Goal: Information Seeking & Learning: Learn about a topic

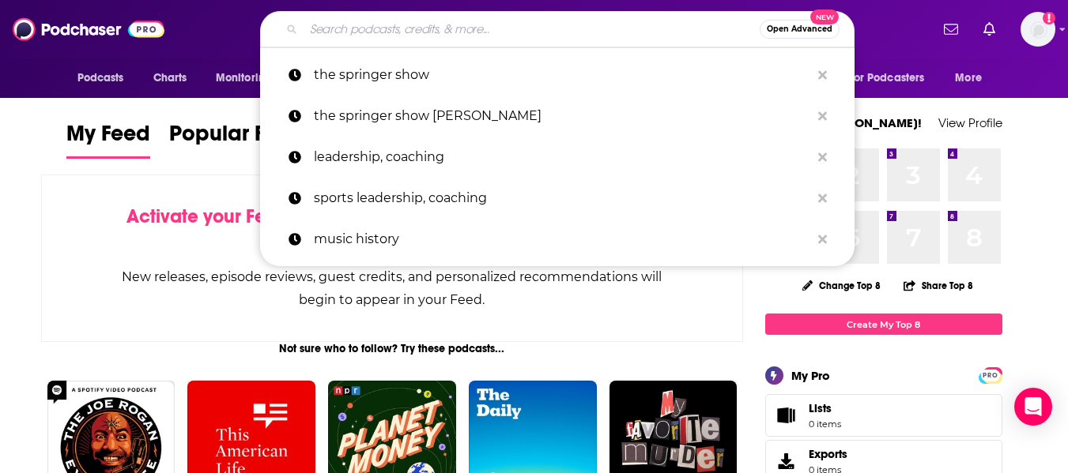
click at [334, 30] on input "Search podcasts, credits, & more..." at bounding box center [531, 29] width 456 height 25
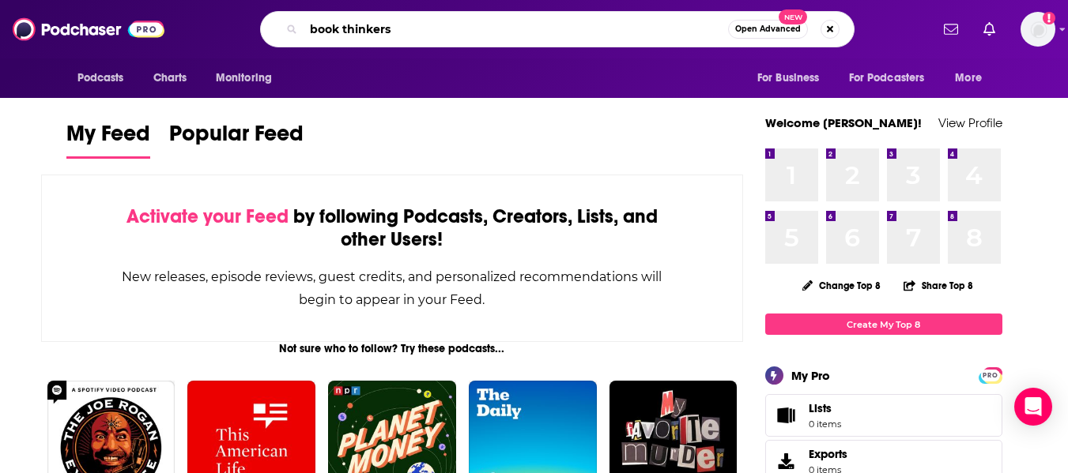
type input "book thinkers"
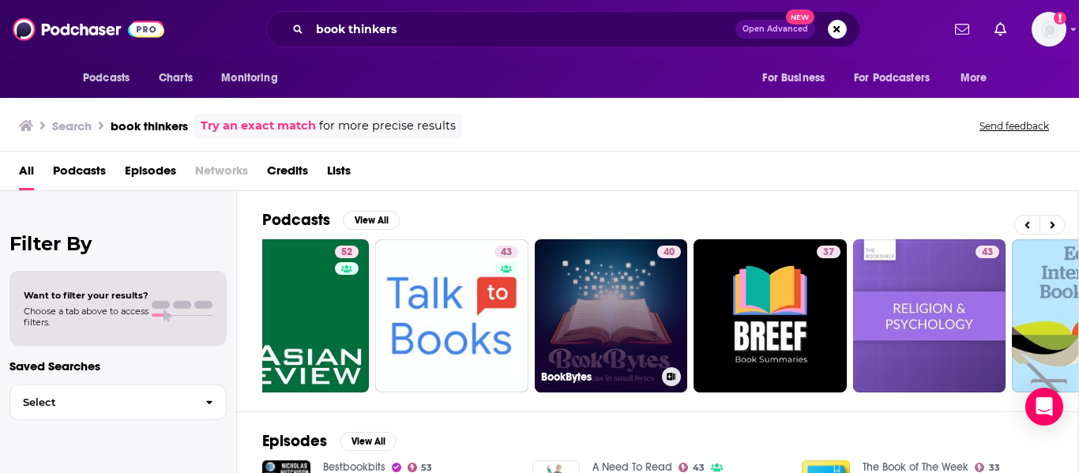
scroll to position [0, 214]
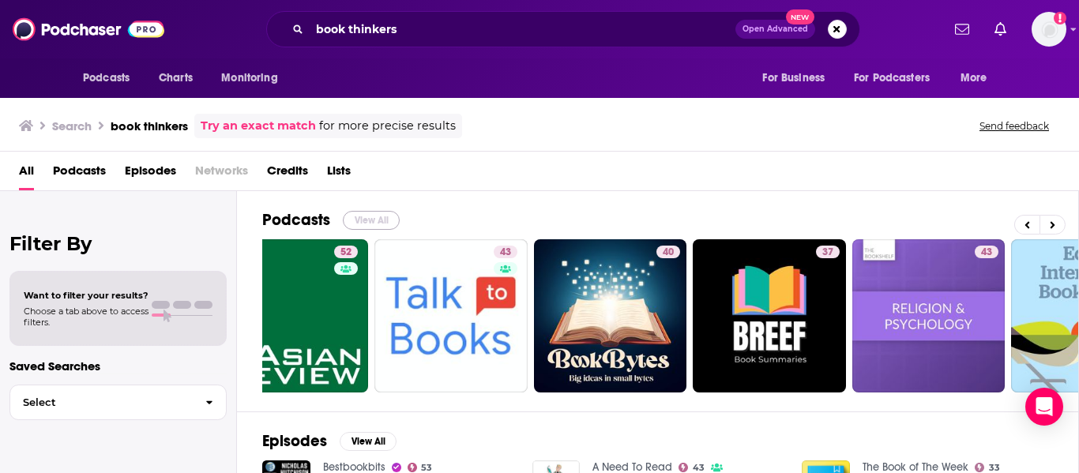
click at [382, 220] on button "View All" at bounding box center [371, 220] width 57 height 19
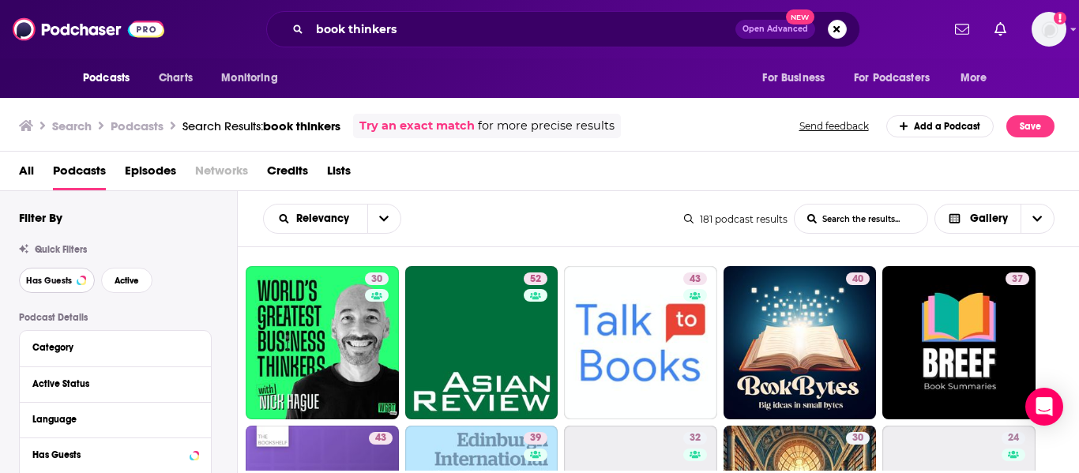
click at [70, 279] on span "Has Guests" at bounding box center [49, 281] width 46 height 9
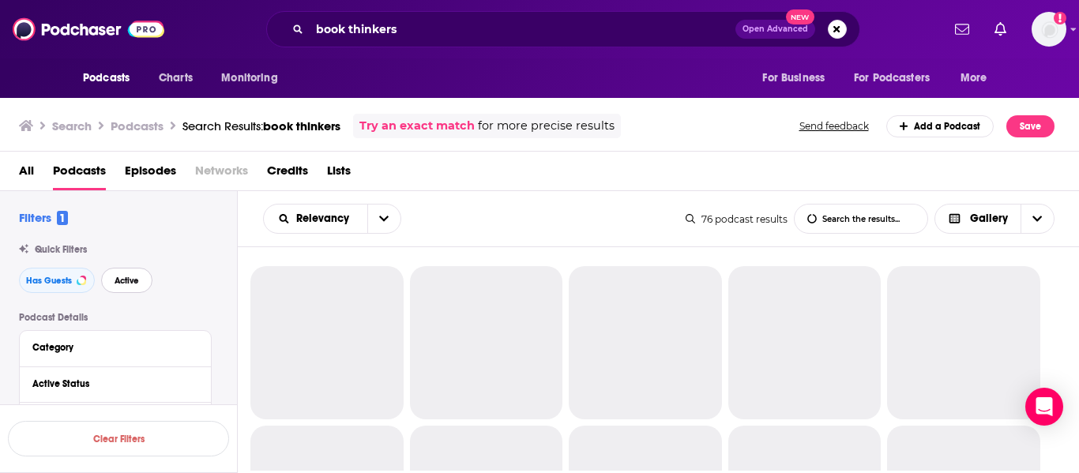
click at [118, 279] on span "Active" at bounding box center [127, 281] width 24 height 9
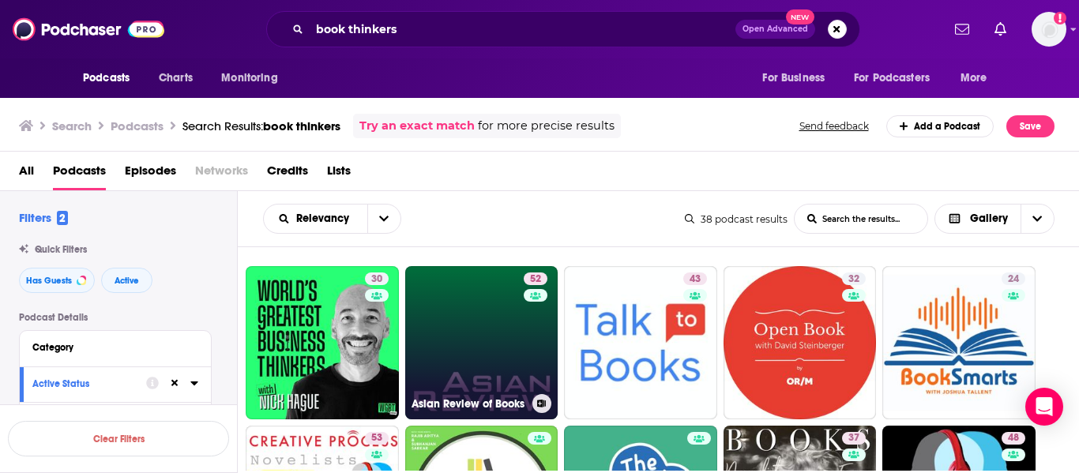
click at [473, 336] on link "52 Asian Review of Books" at bounding box center [481, 342] width 153 height 153
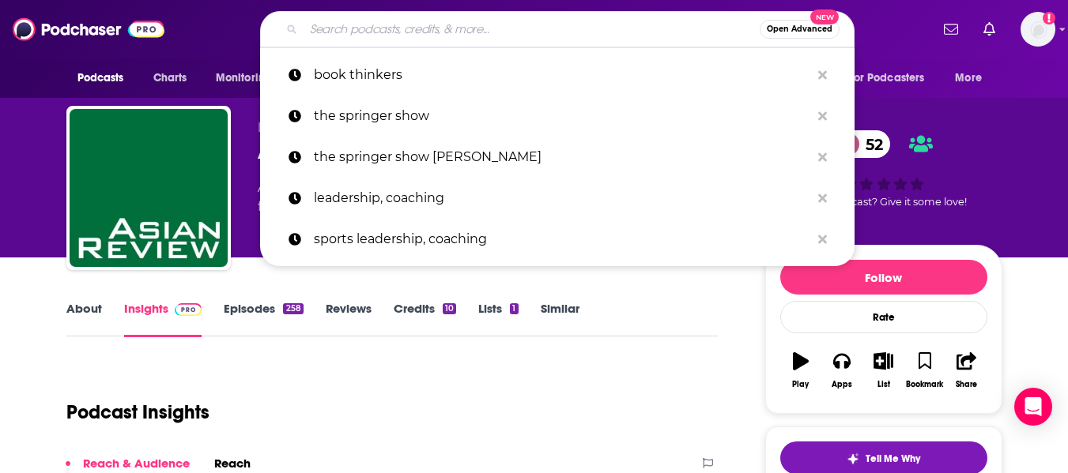
click at [533, 32] on input "Search podcasts, credits, & more..." at bounding box center [531, 29] width 456 height 25
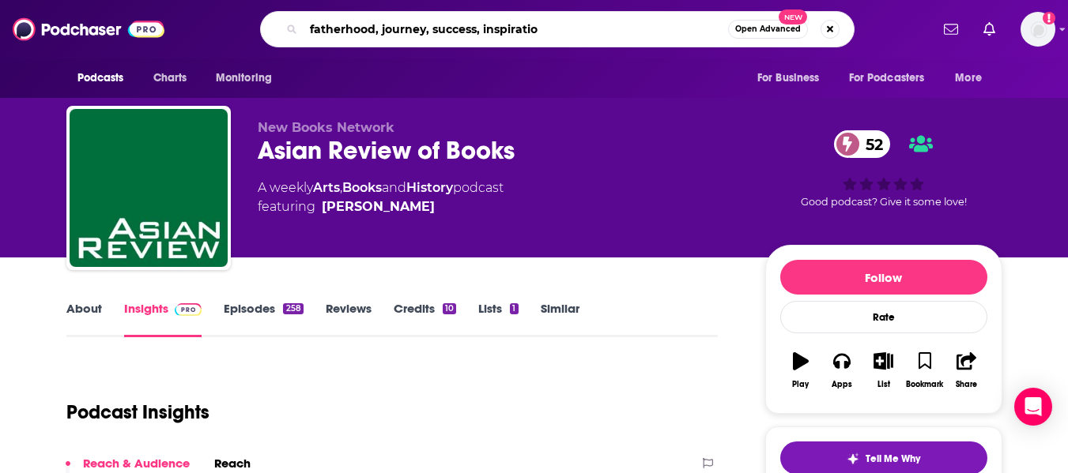
type input "fatherhood, journey, success, inspiration"
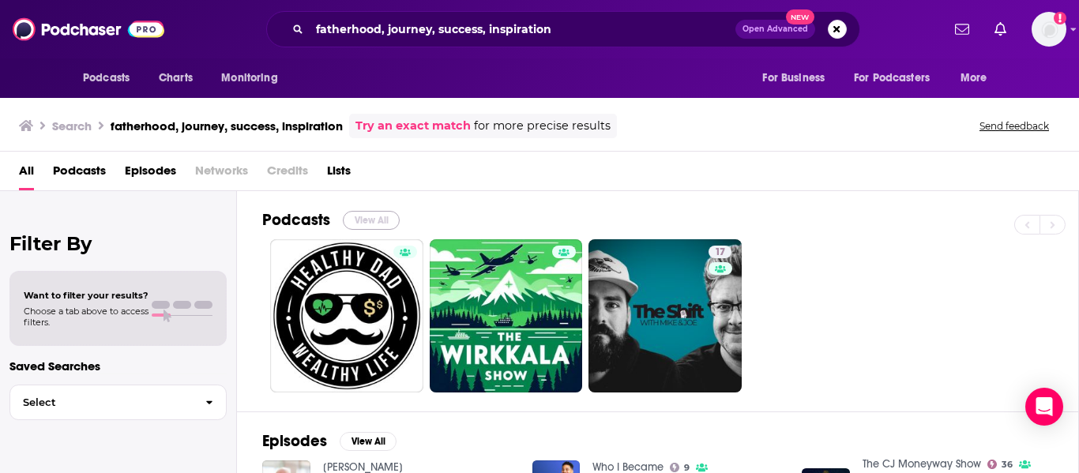
click at [383, 213] on button "View All" at bounding box center [371, 220] width 57 height 19
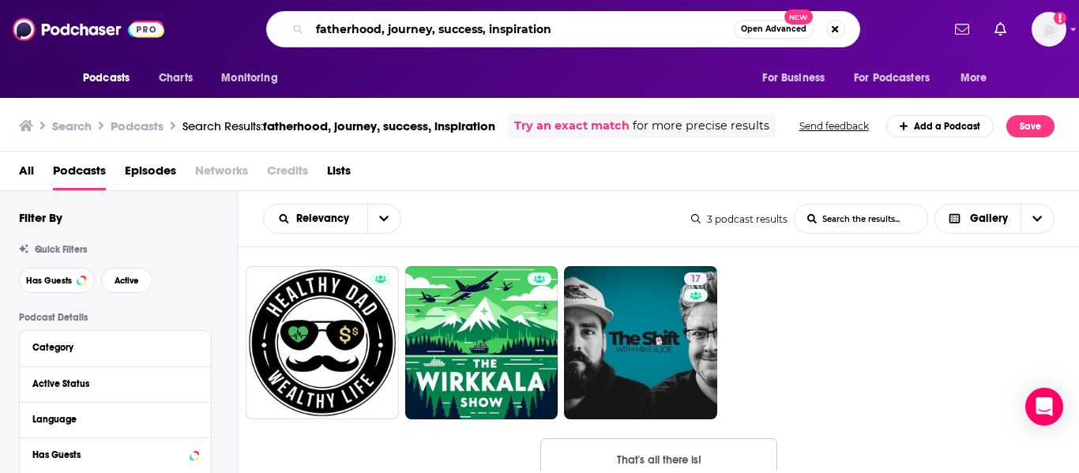
drag, startPoint x: 576, startPoint y: 24, endPoint x: 387, endPoint y: 33, distance: 189.1
click at [387, 33] on input "fatherhood, journey, success, inspiration" at bounding box center [522, 29] width 424 height 25
type input "fatherhood"
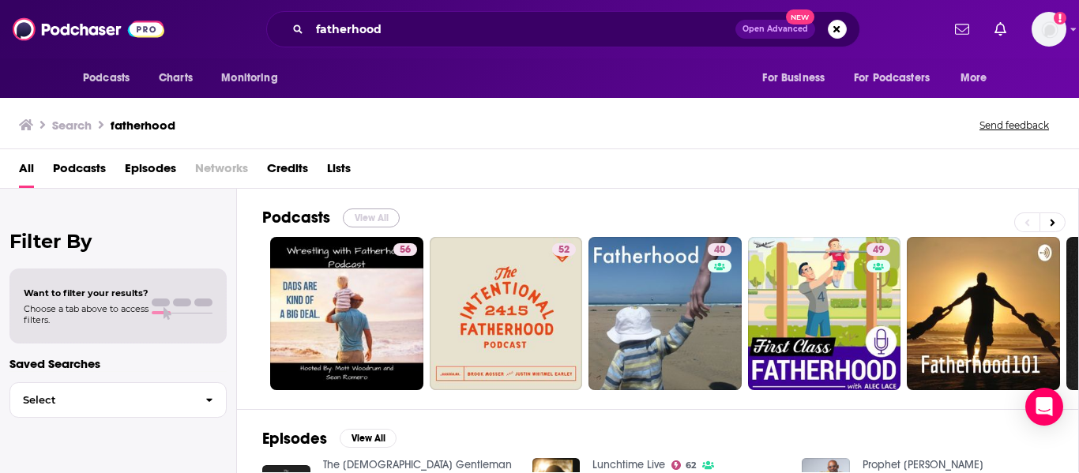
click at [372, 221] on button "View All" at bounding box center [371, 218] width 57 height 19
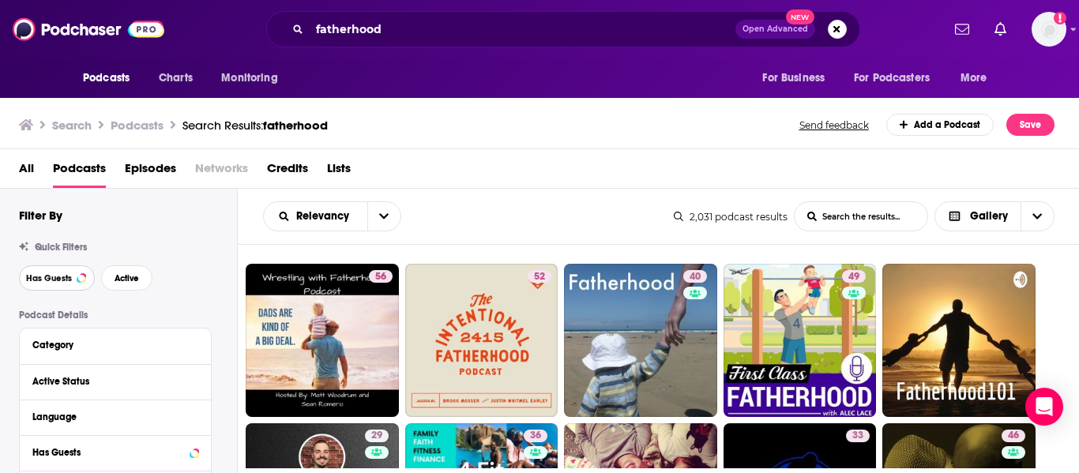
click at [62, 284] on button "Has Guests" at bounding box center [57, 278] width 76 height 25
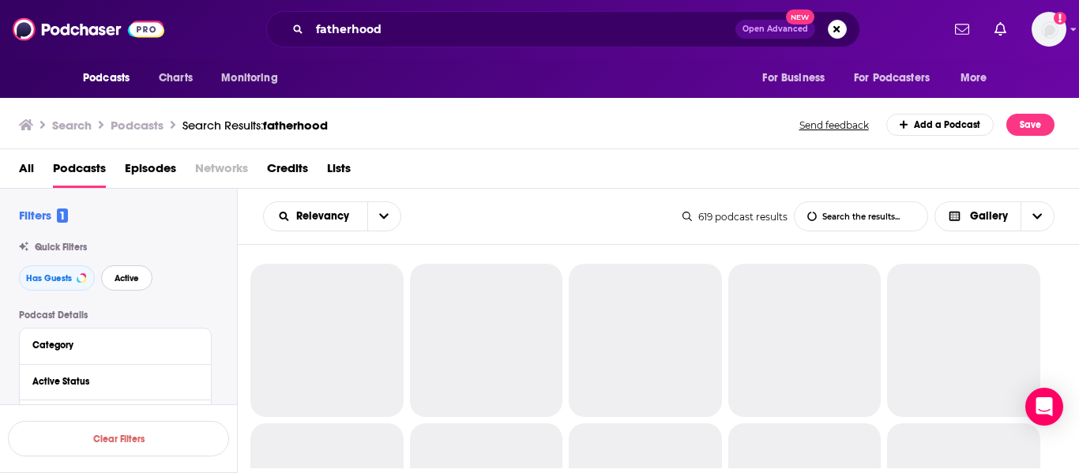
click at [119, 282] on span "Active" at bounding box center [127, 278] width 24 height 9
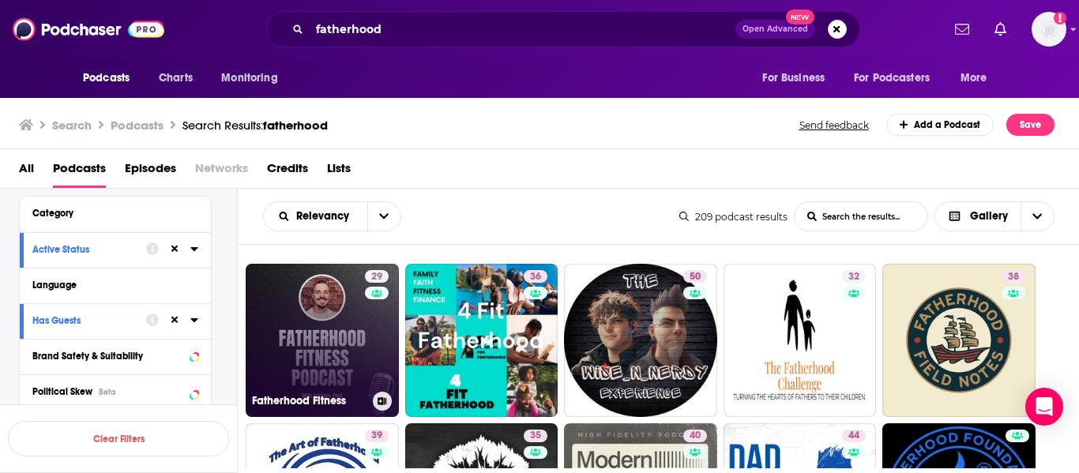
click at [358, 314] on link "29 Fatherhood Fitness" at bounding box center [322, 340] width 153 height 153
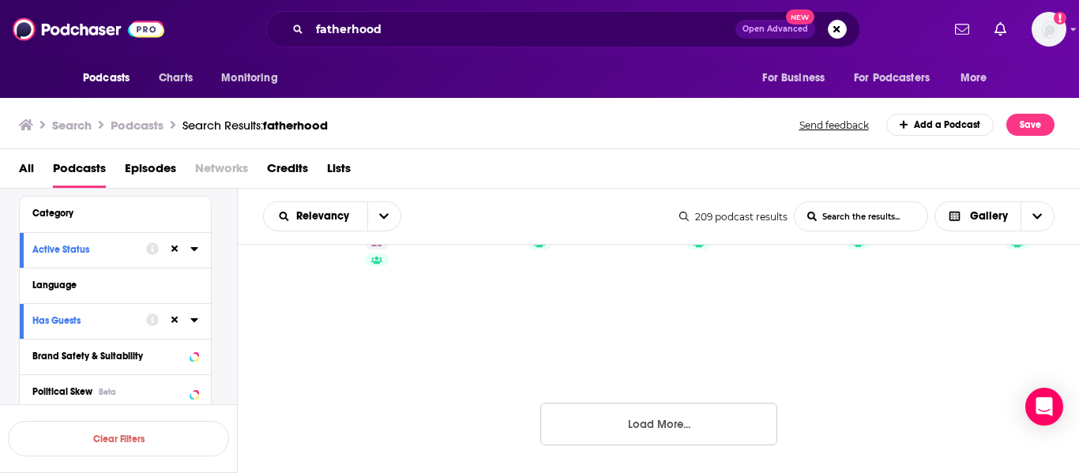
scroll to position [1467, 0]
click at [718, 403] on button "Load More..." at bounding box center [659, 423] width 237 height 43
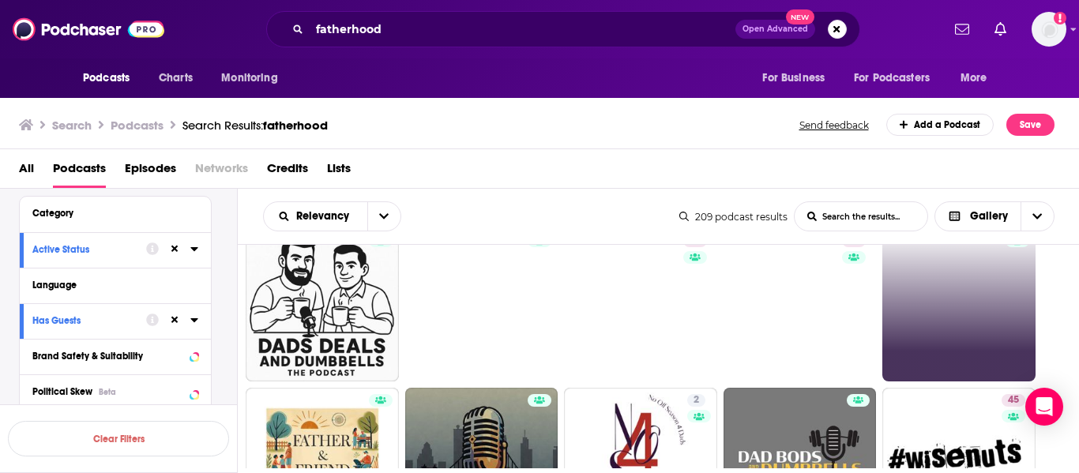
scroll to position [1628, 0]
click at [961, 310] on link "The Men of the House Podcast" at bounding box center [959, 305] width 153 height 153
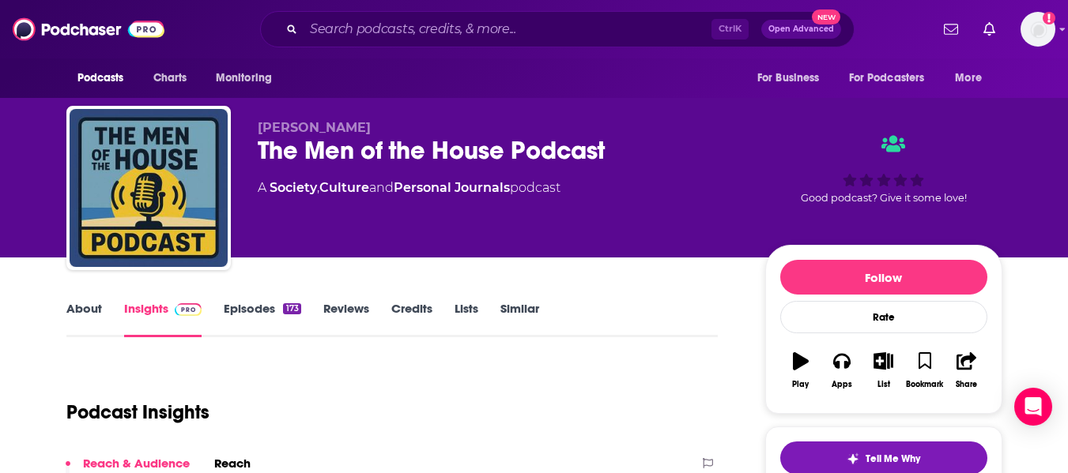
click at [66, 311] on link "About" at bounding box center [84, 319] width 36 height 36
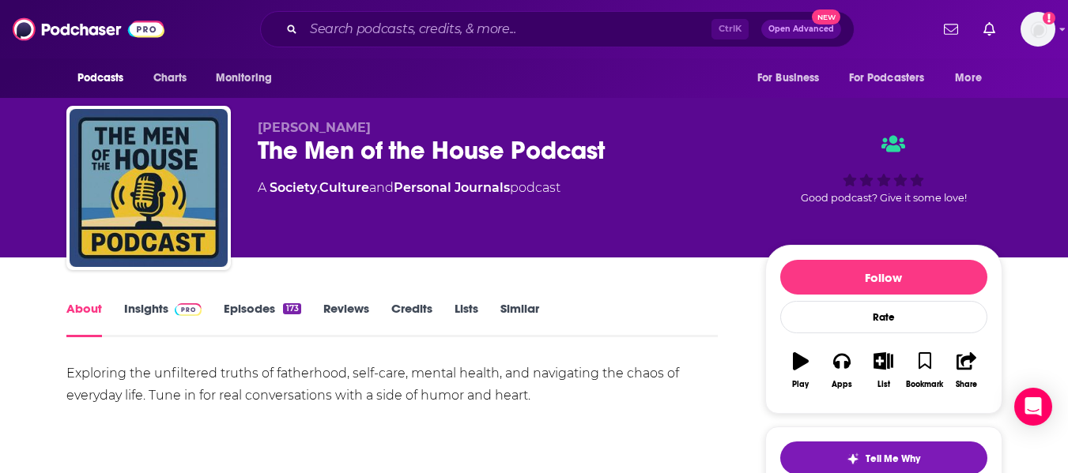
click at [288, 148] on div "The Men of the House Podcast" at bounding box center [499, 150] width 482 height 31
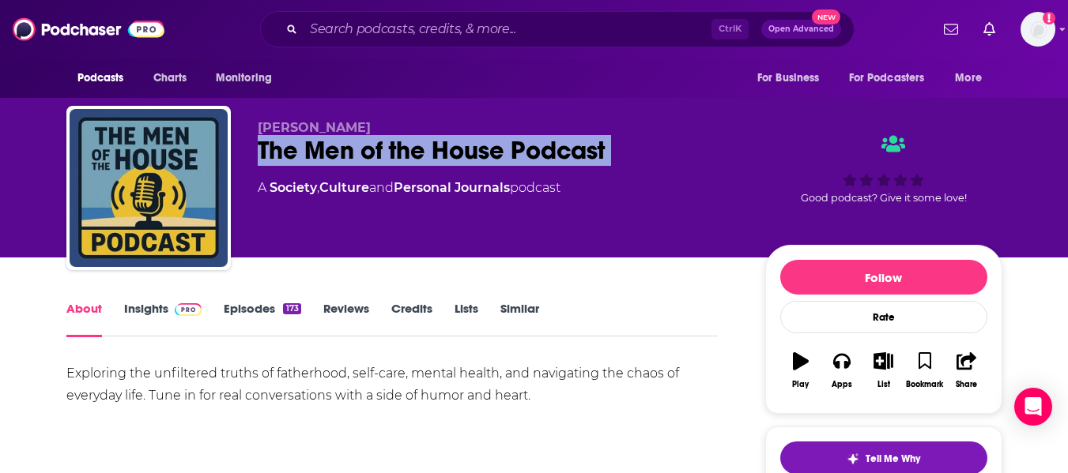
click at [288, 148] on div "The Men of the House Podcast" at bounding box center [499, 150] width 482 height 31
copy div "The Men of the House Podcast"
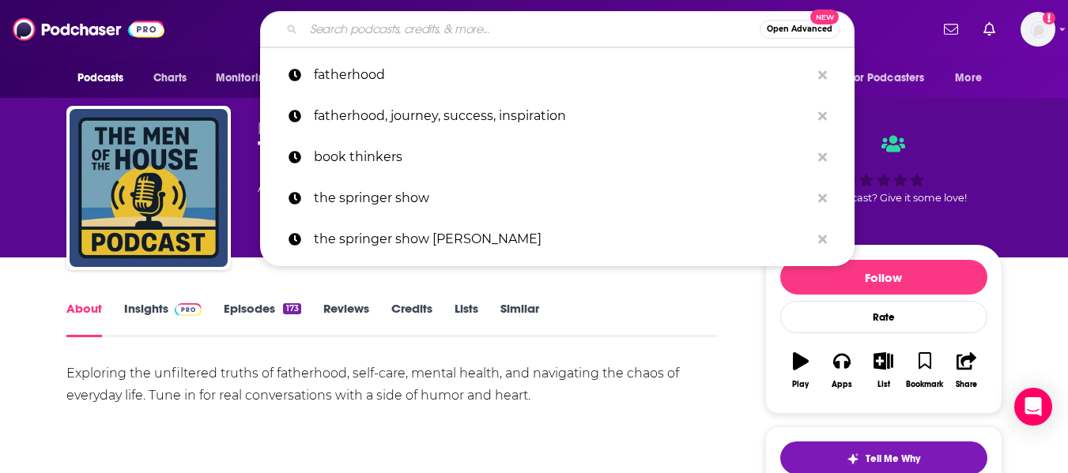
click at [367, 17] on input "Search podcasts, credits, & more..." at bounding box center [531, 29] width 456 height 25
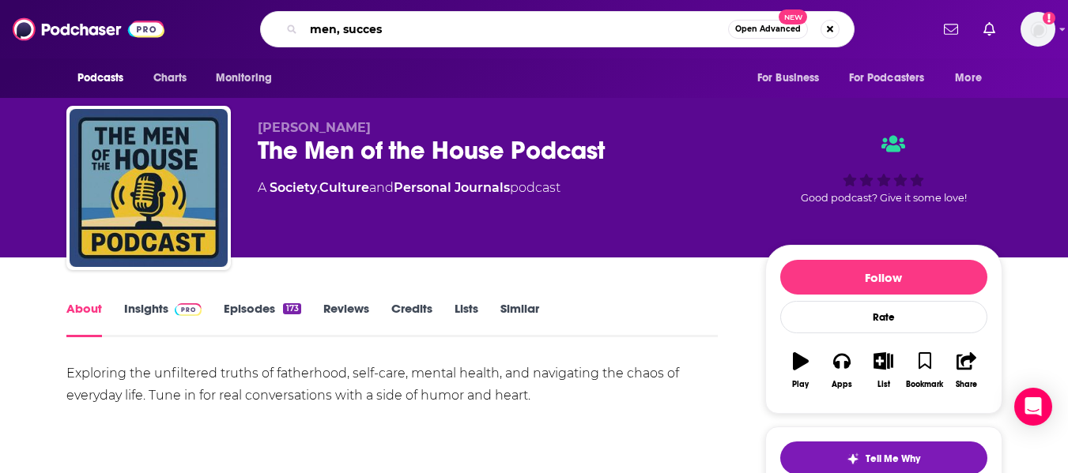
type input "men, success"
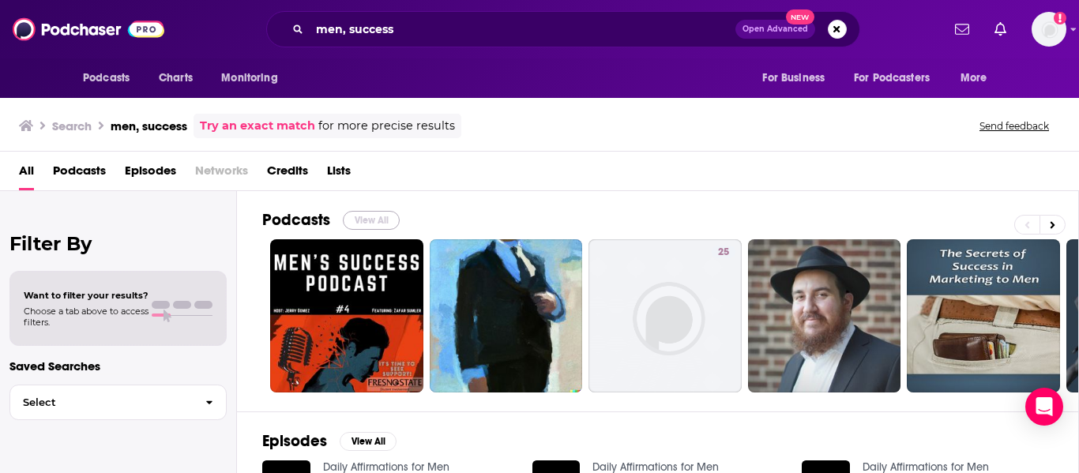
click at [381, 221] on button "View All" at bounding box center [371, 220] width 57 height 19
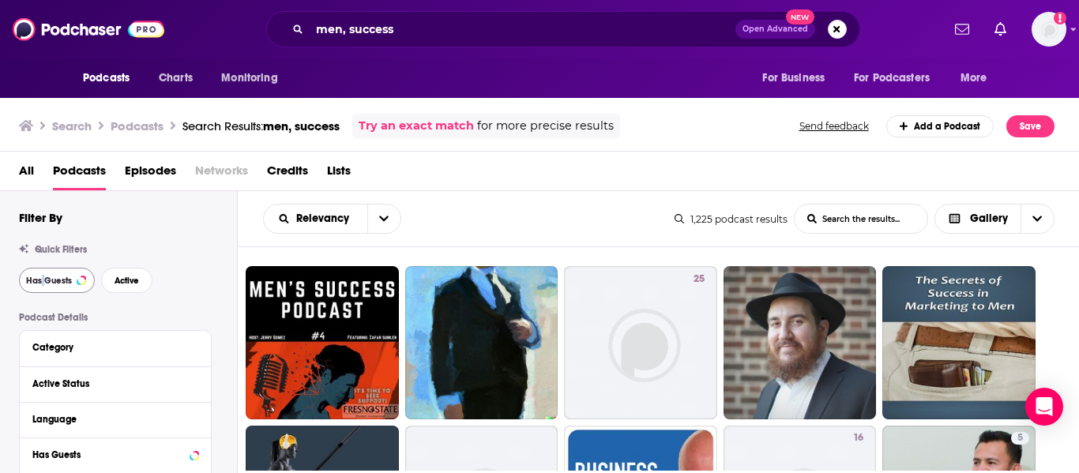
drag, startPoint x: 42, startPoint y: 266, endPoint x: 47, endPoint y: 280, distance: 14.5
click at [47, 280] on div "Quick Filters Has Guests Active" at bounding box center [128, 268] width 218 height 49
click at [47, 280] on span "Has Guests" at bounding box center [49, 281] width 46 height 9
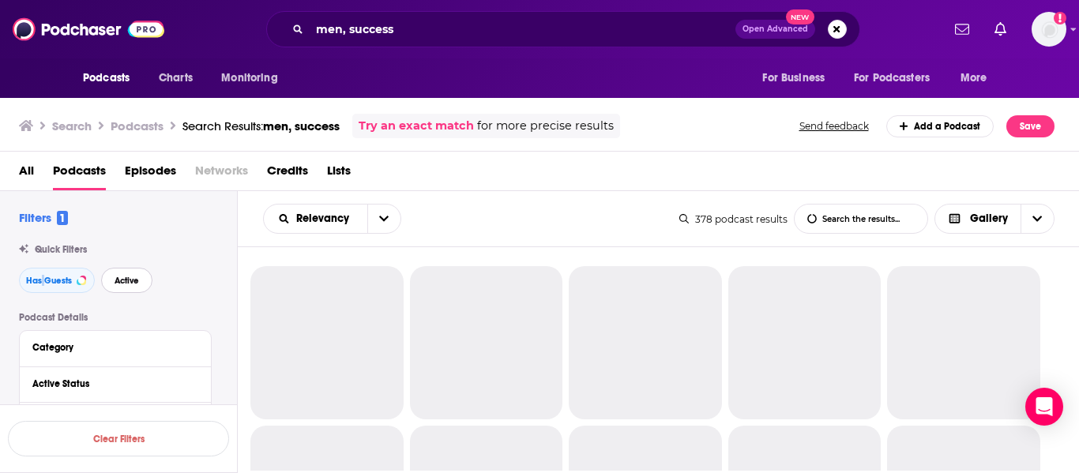
click at [118, 278] on span "Active" at bounding box center [127, 281] width 24 height 9
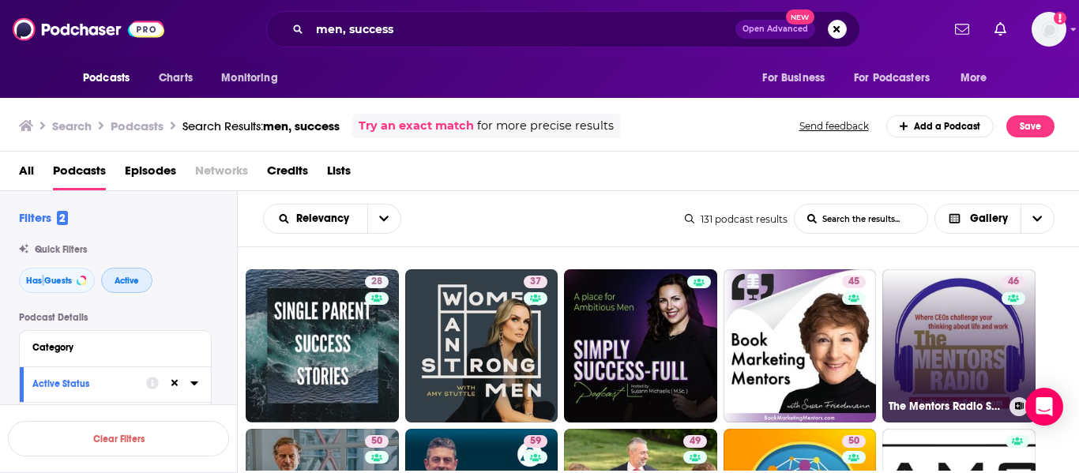
scroll to position [157, 0]
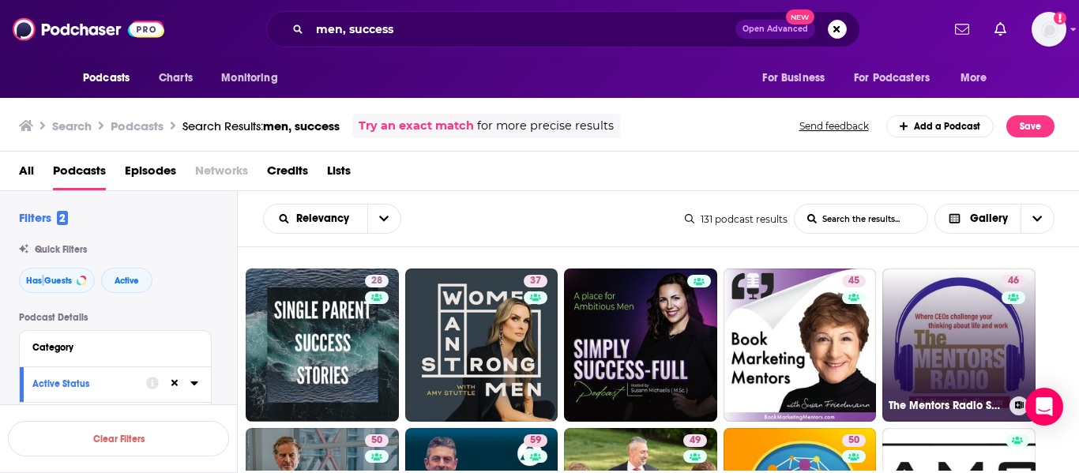
click at [959, 318] on link "46 The Mentors Radio Show" at bounding box center [959, 345] width 153 height 153
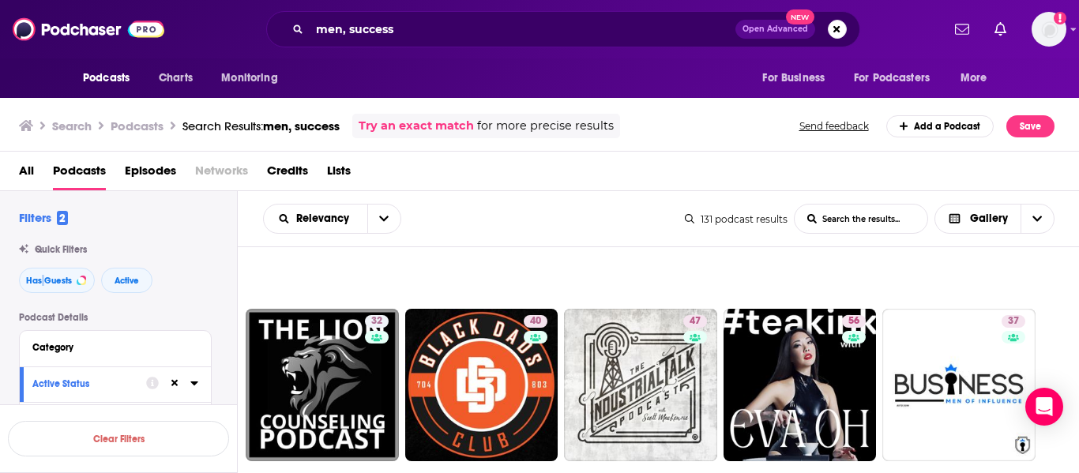
scroll to position [1469, 0]
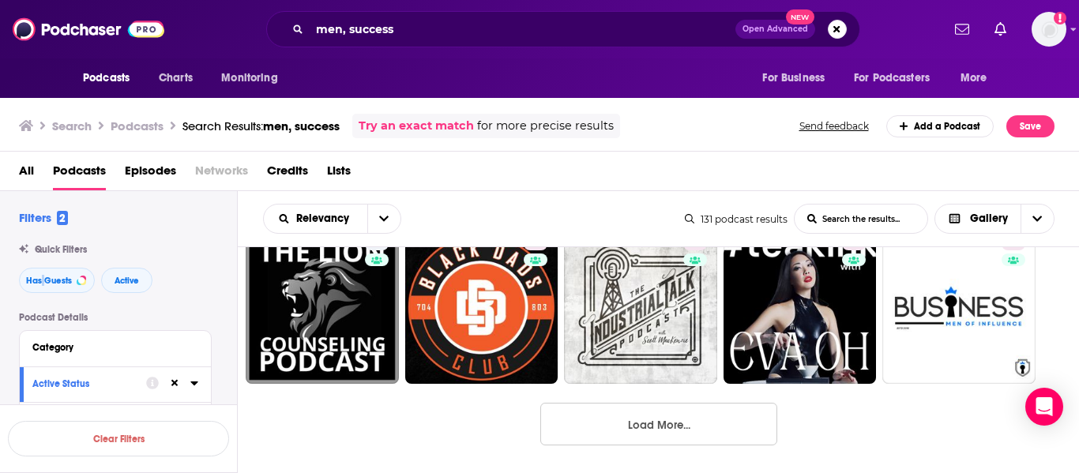
click at [720, 423] on button "Load More..." at bounding box center [659, 424] width 237 height 43
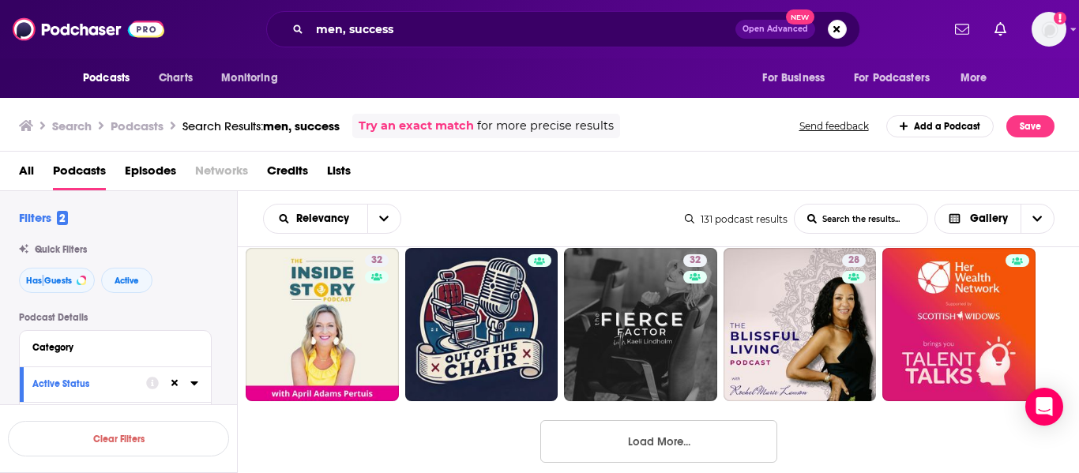
scroll to position [3044, 0]
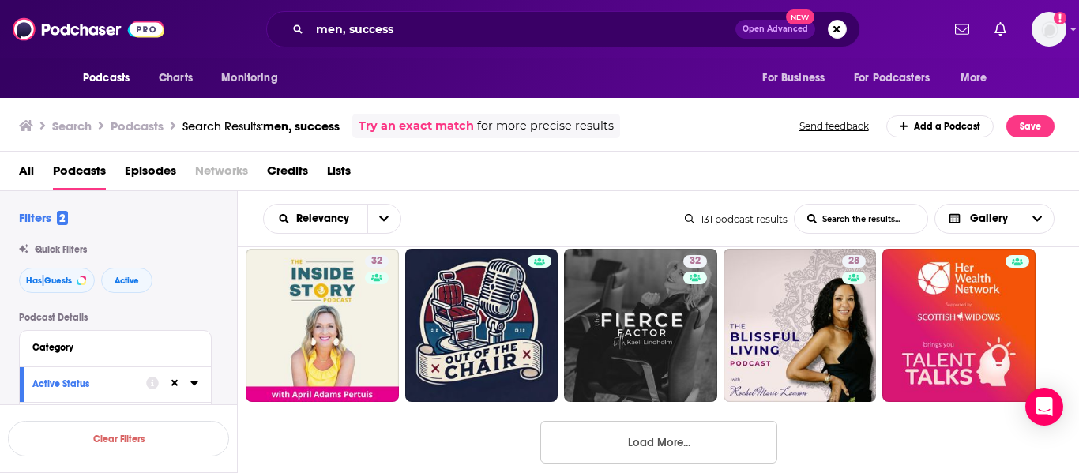
click at [717, 435] on button "Load More..." at bounding box center [659, 442] width 237 height 43
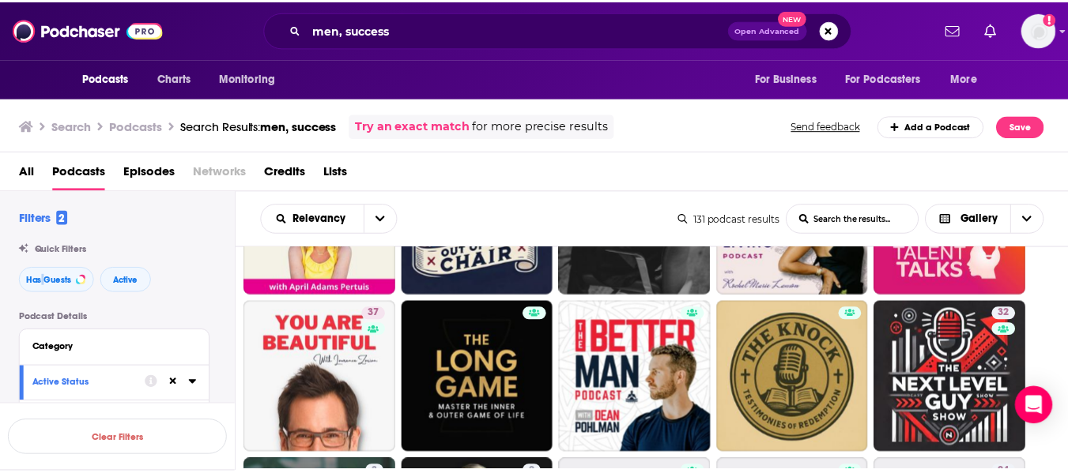
scroll to position [3150, 0]
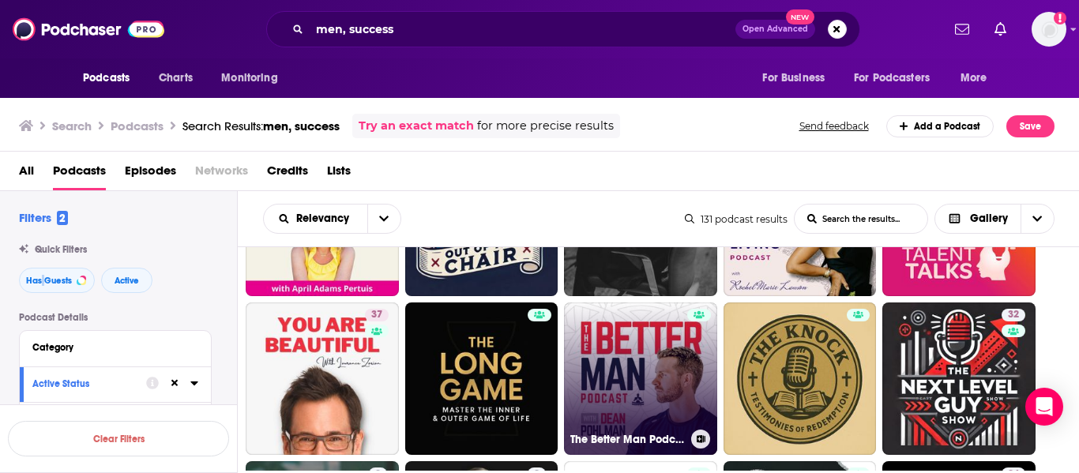
click at [638, 333] on link "The Better Man Podcast" at bounding box center [640, 379] width 153 height 153
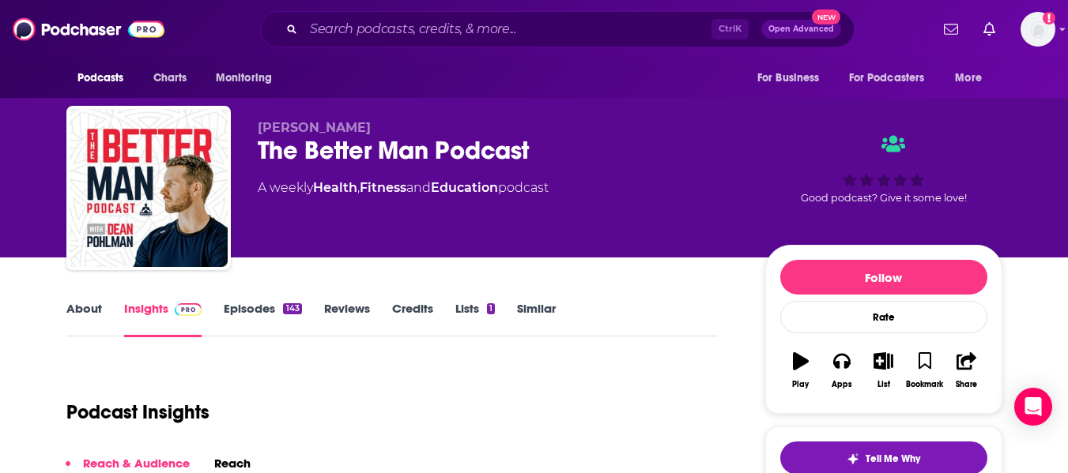
click at [81, 326] on link "About" at bounding box center [84, 319] width 36 height 36
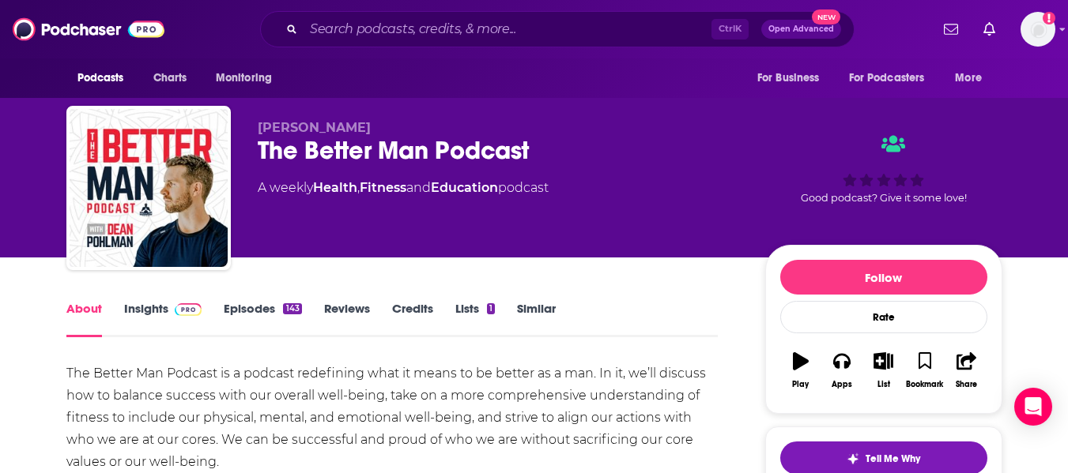
click at [316, 142] on div "The Better Man Podcast" at bounding box center [499, 150] width 482 height 31
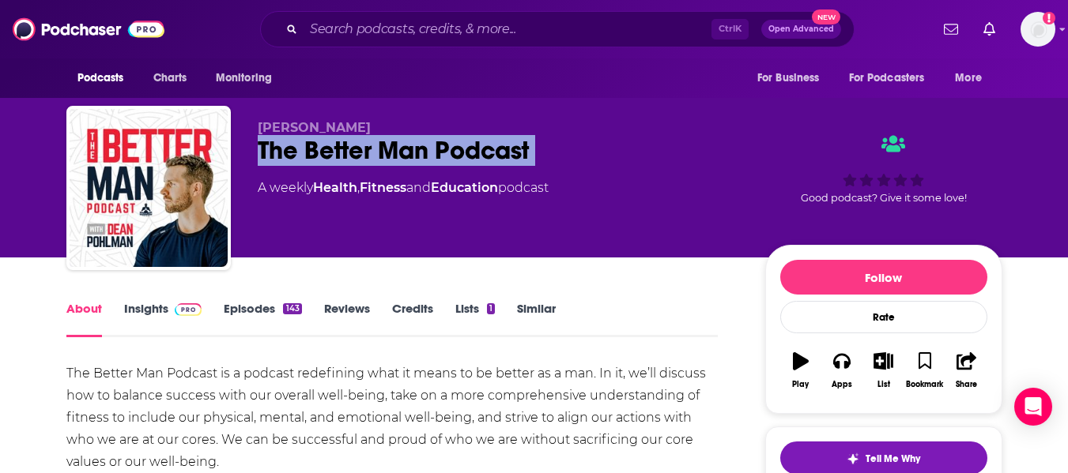
click at [316, 142] on div "The Better Man Podcast" at bounding box center [499, 150] width 482 height 31
copy div "The Better Man Podcast"
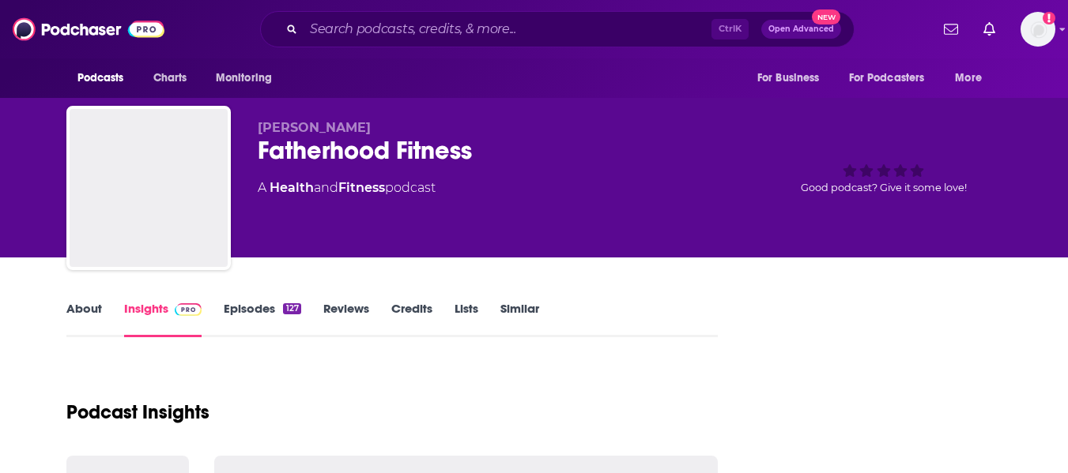
click at [85, 314] on link "About" at bounding box center [84, 319] width 36 height 36
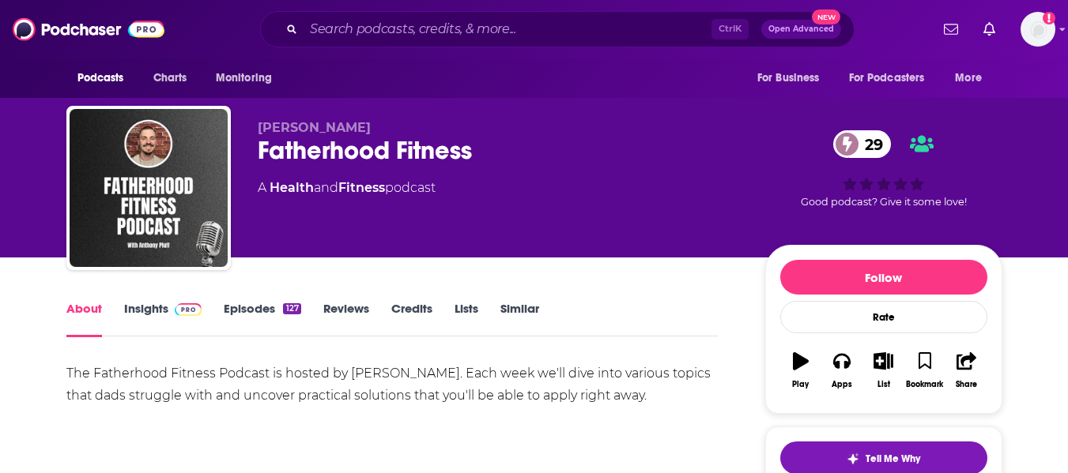
click at [306, 156] on div "Fatherhood Fitness 29" at bounding box center [499, 150] width 482 height 31
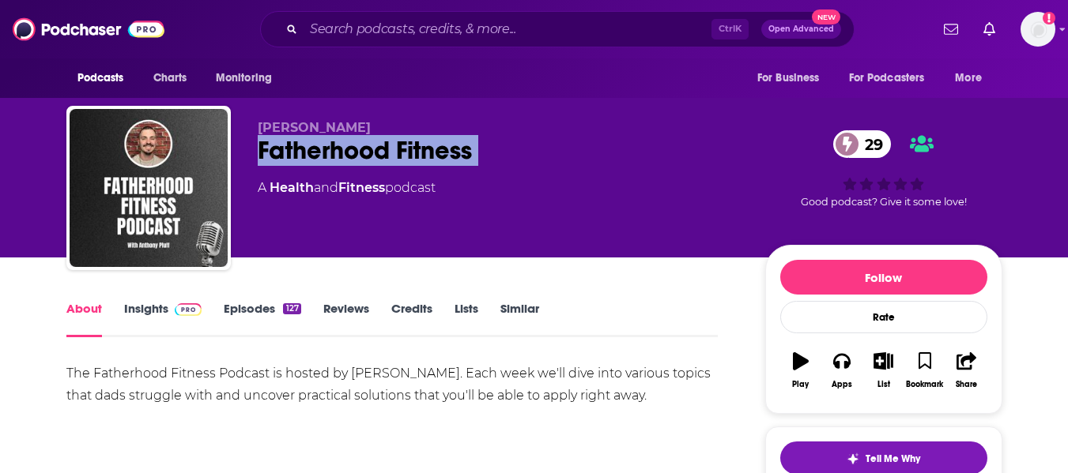
click at [306, 156] on div "Fatherhood Fitness 29" at bounding box center [499, 150] width 482 height 31
copy div "Fatherhood Fitness 29"
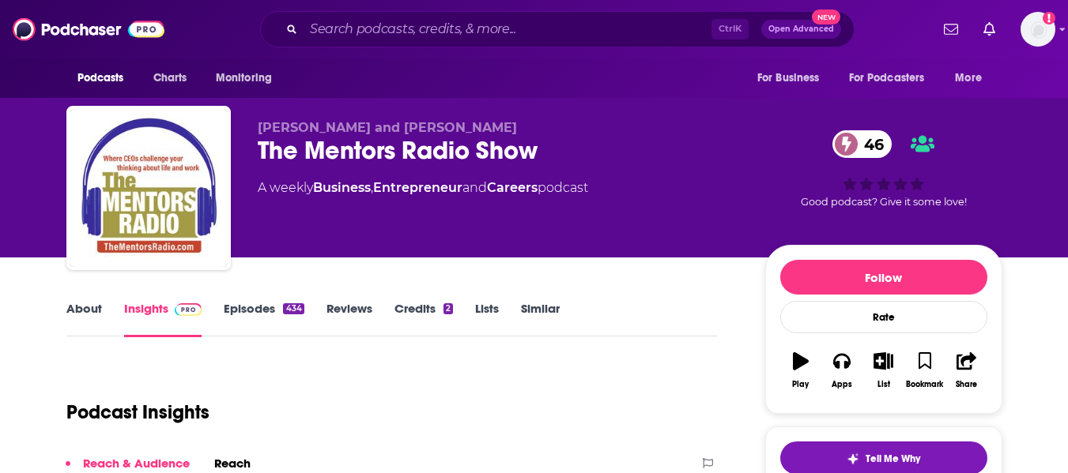
click at [80, 314] on link "About" at bounding box center [84, 319] width 36 height 36
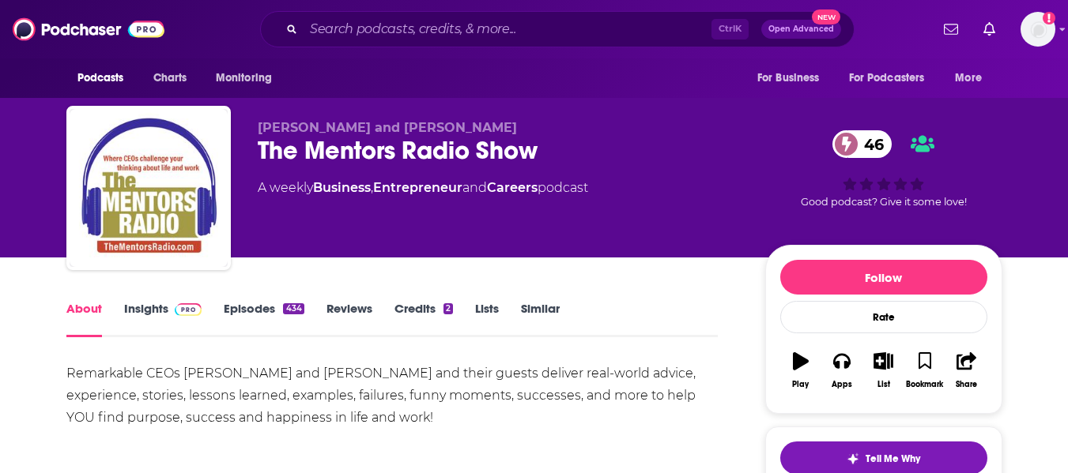
click at [291, 154] on div "The Mentors Radio Show 46" at bounding box center [499, 150] width 482 height 31
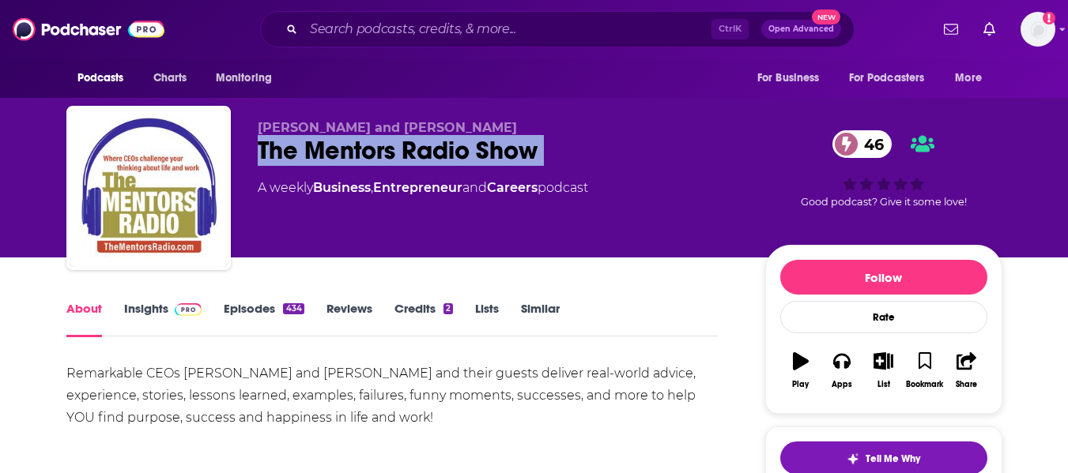
click at [291, 154] on div "The Mentors Radio Show 46" at bounding box center [499, 150] width 482 height 31
copy div "The Mentors Radio Show 46"
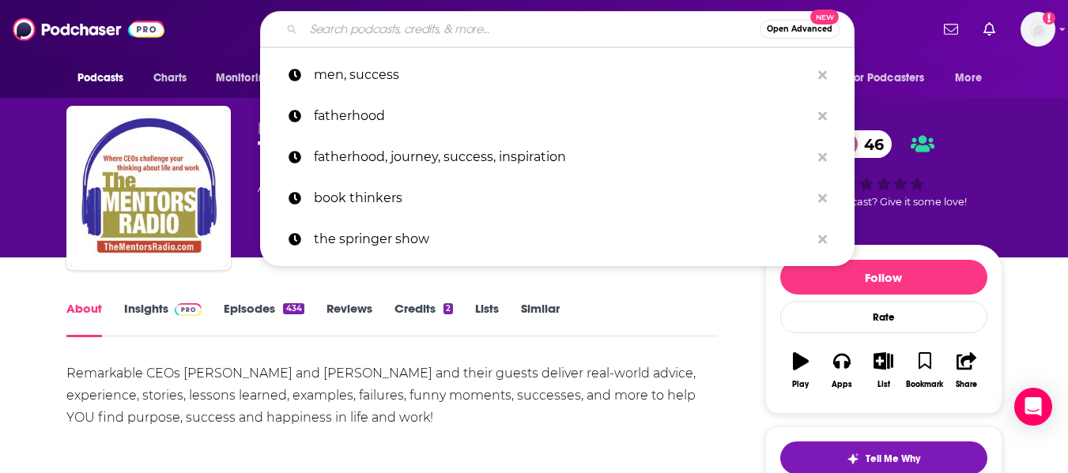
click at [448, 28] on input "Search podcasts, credits, & more..." at bounding box center [531, 29] width 456 height 25
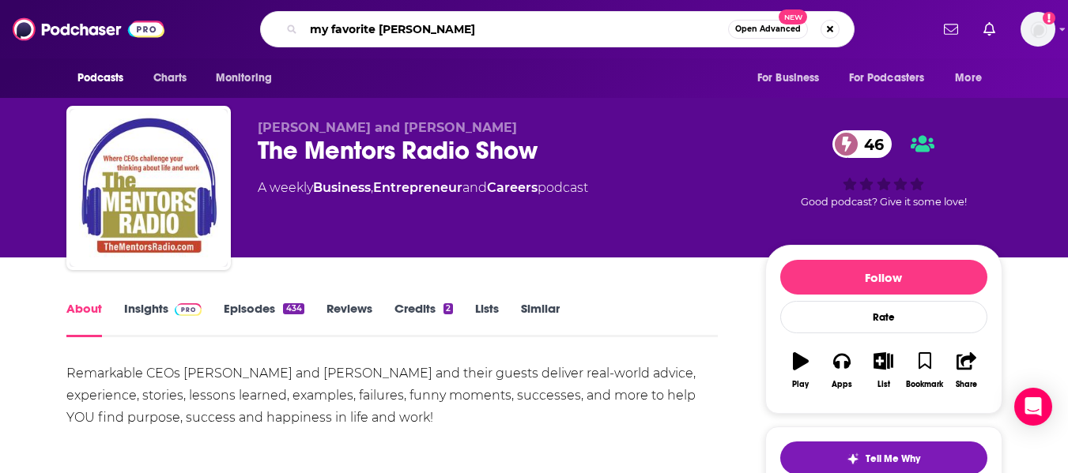
type input "my favorite mistake"
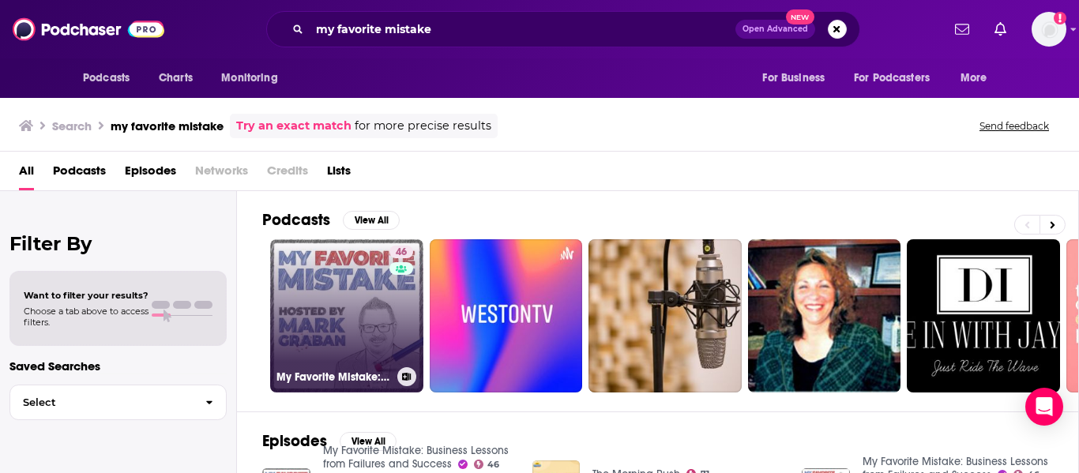
click at [323, 314] on link "46 My Favorite Mistake: Business Lessons from Failures and Success" at bounding box center [346, 315] width 153 height 153
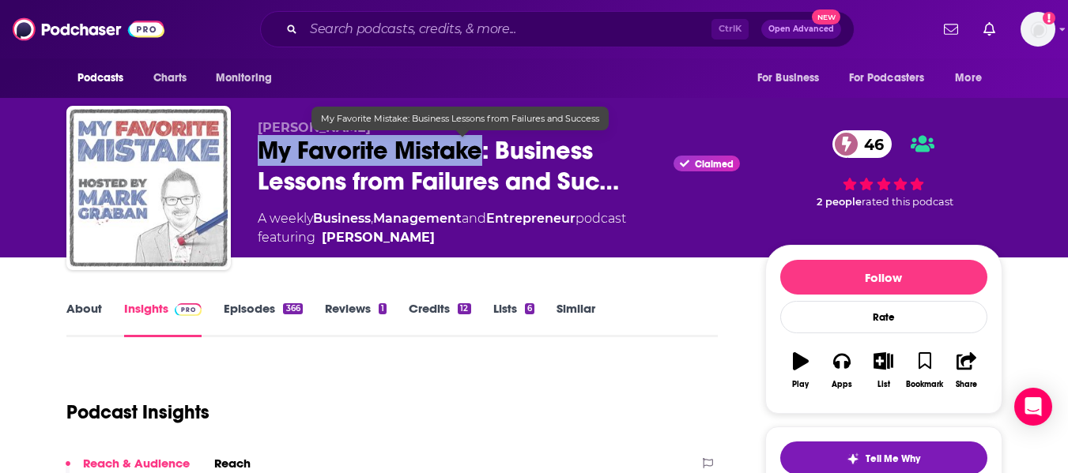
drag, startPoint x: 258, startPoint y: 152, endPoint x: 478, endPoint y: 154, distance: 219.7
click at [478, 154] on span "My Favorite Mistake: Business Lessons from Failures and Suc…" at bounding box center [463, 166] width 410 height 62
copy h2 "My Favorite Mistake"
